Goal: Task Accomplishment & Management: Manage account settings

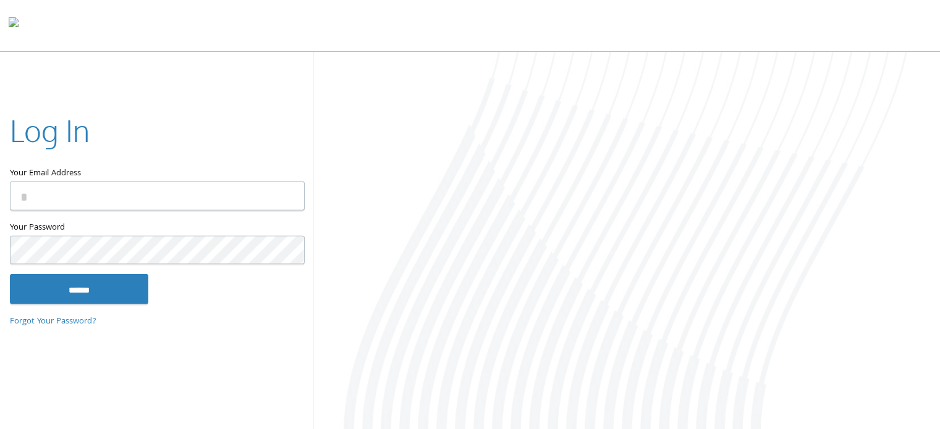
type input "**********"
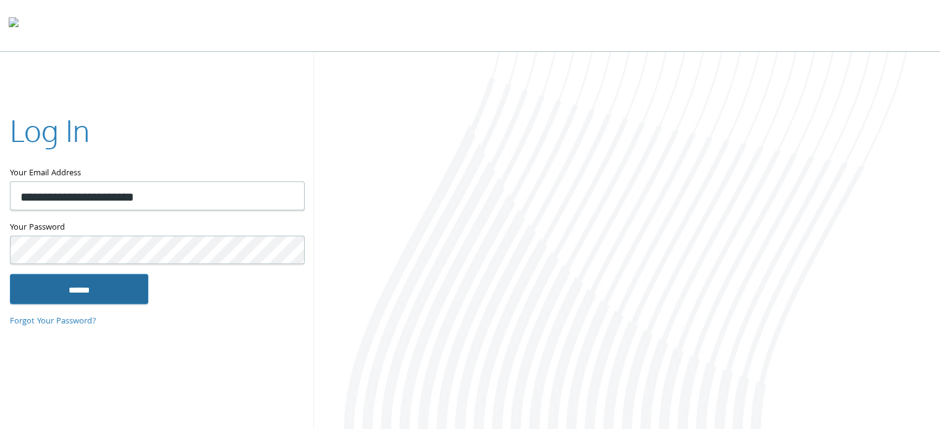
click at [109, 286] on input "******" at bounding box center [79, 289] width 138 height 30
